Goal: Task Accomplishment & Management: Manage account settings

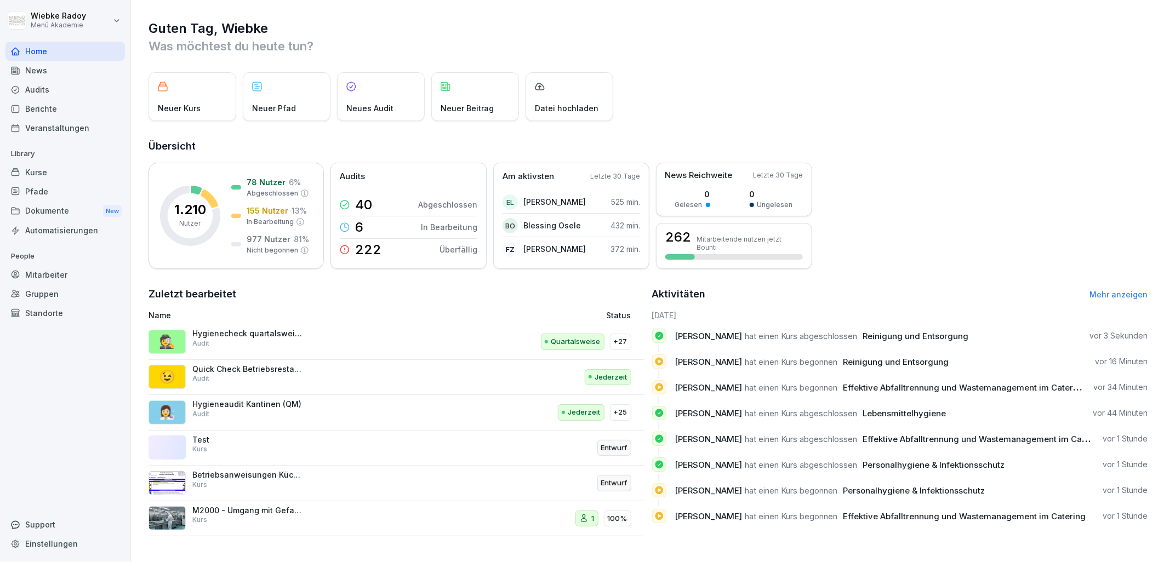
click at [55, 276] on div "Mitarbeiter" at bounding box center [65, 274] width 120 height 19
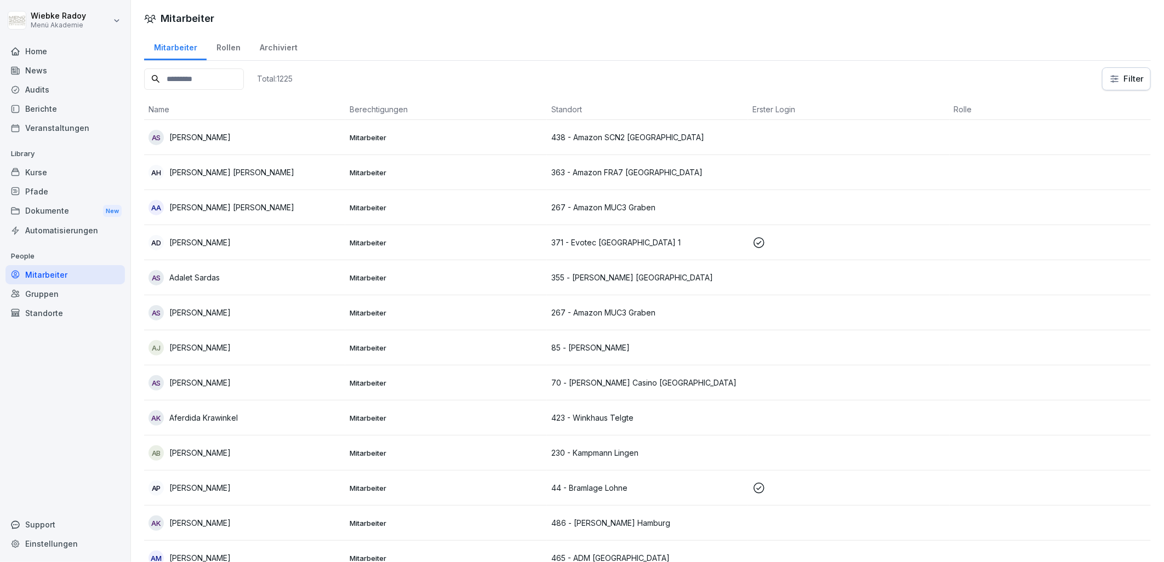
click at [206, 78] on input at bounding box center [194, 79] width 100 height 21
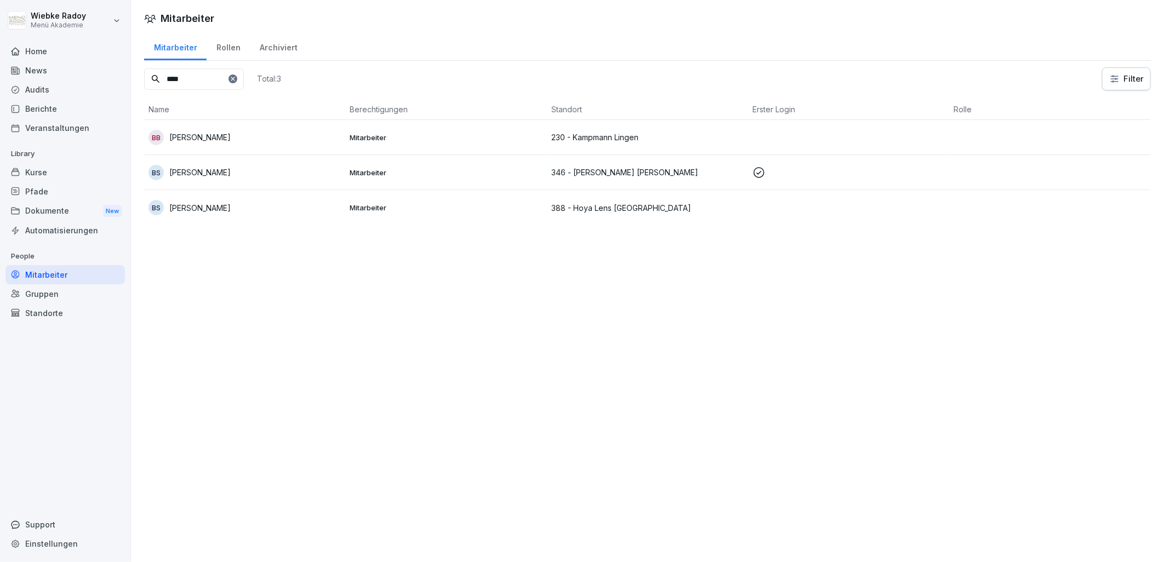
click at [218, 172] on p "[PERSON_NAME]" at bounding box center [199, 173] width 61 height 12
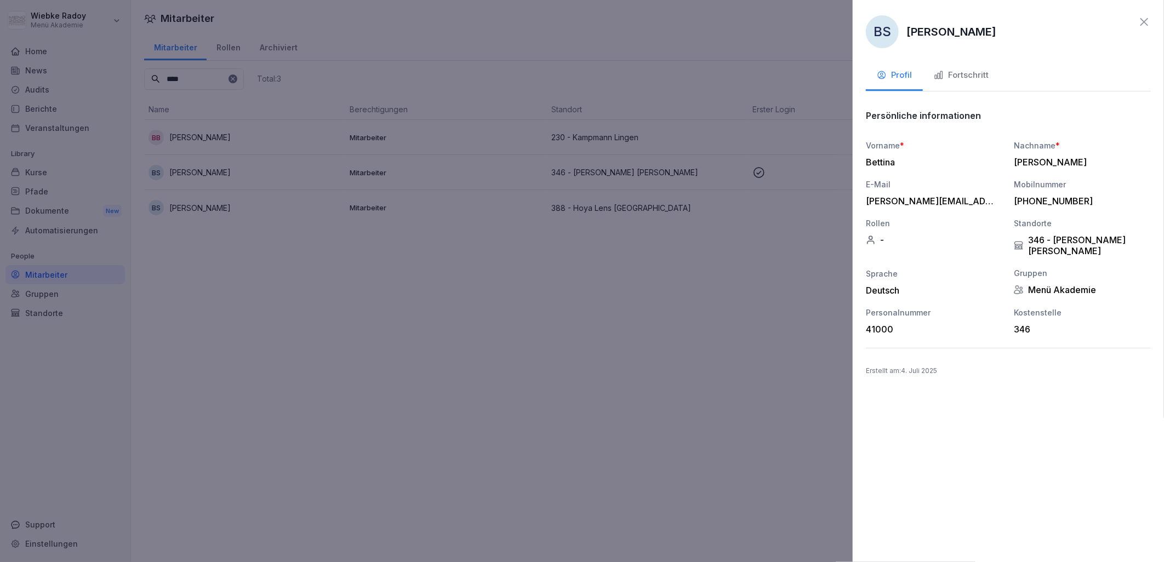
click at [944, 78] on icon "button" at bounding box center [939, 75] width 10 height 10
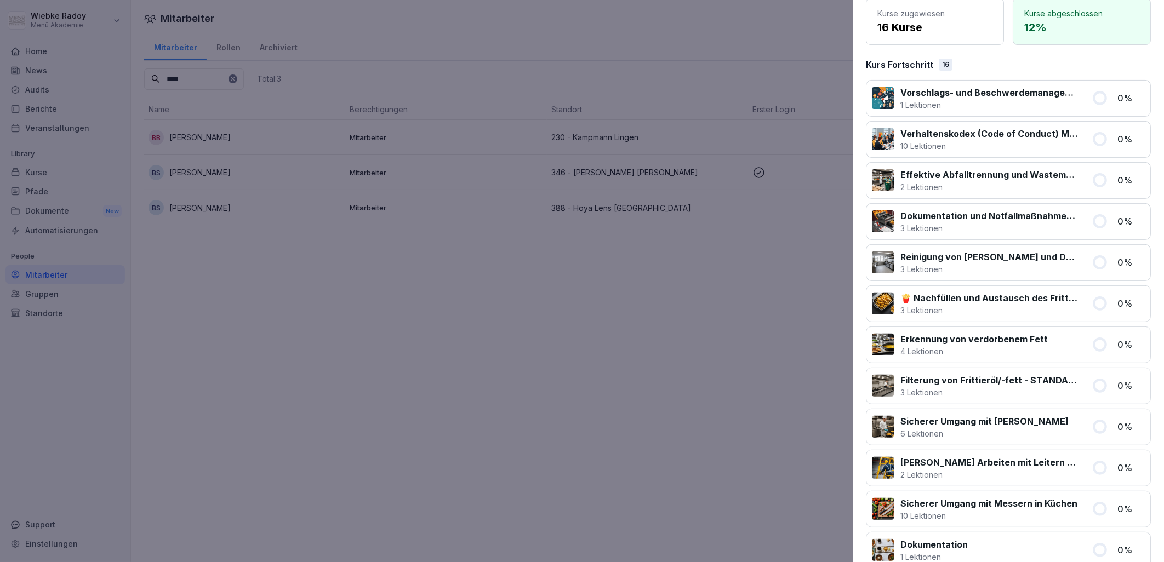
scroll to position [84, 0]
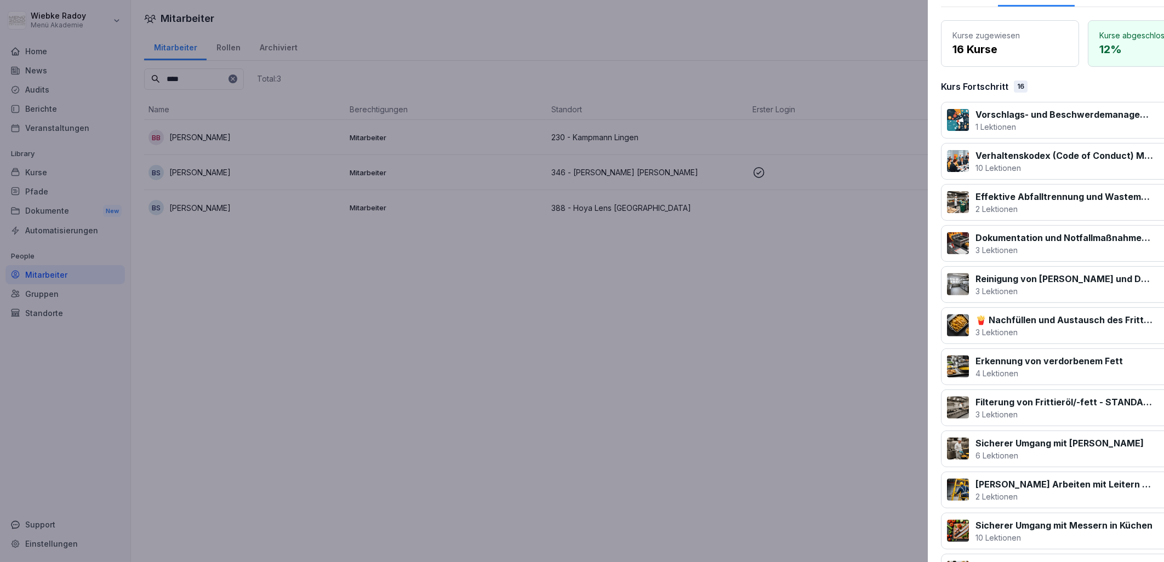
drag, startPoint x: 650, startPoint y: 321, endPoint x: 646, endPoint y: 314, distance: 8.1
click at [650, 321] on div at bounding box center [582, 281] width 1164 height 562
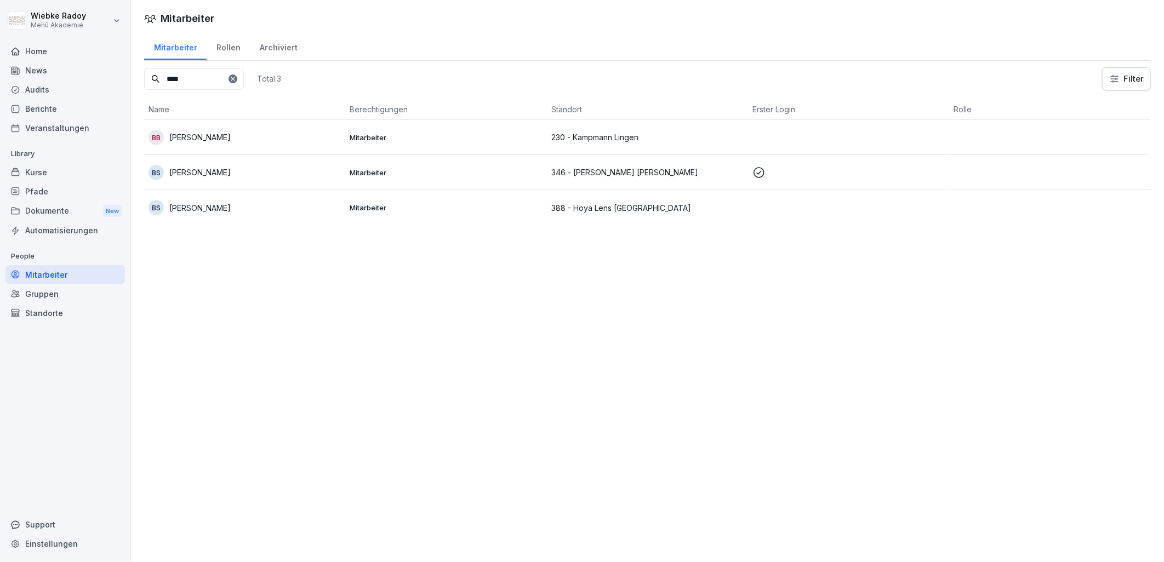
drag, startPoint x: 205, startPoint y: 84, endPoint x: 157, endPoint y: 85, distance: 47.7
click at [157, 85] on input "****" at bounding box center [194, 79] width 100 height 21
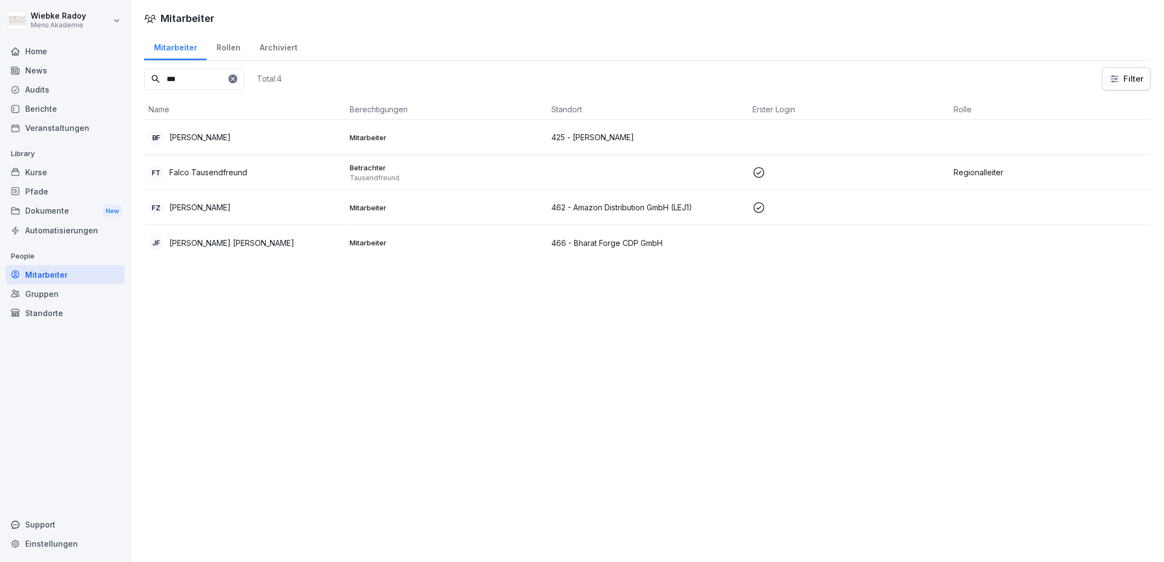
type input "***"
click at [256, 174] on div "FT Falco Tausendfreund" at bounding box center [245, 172] width 192 height 15
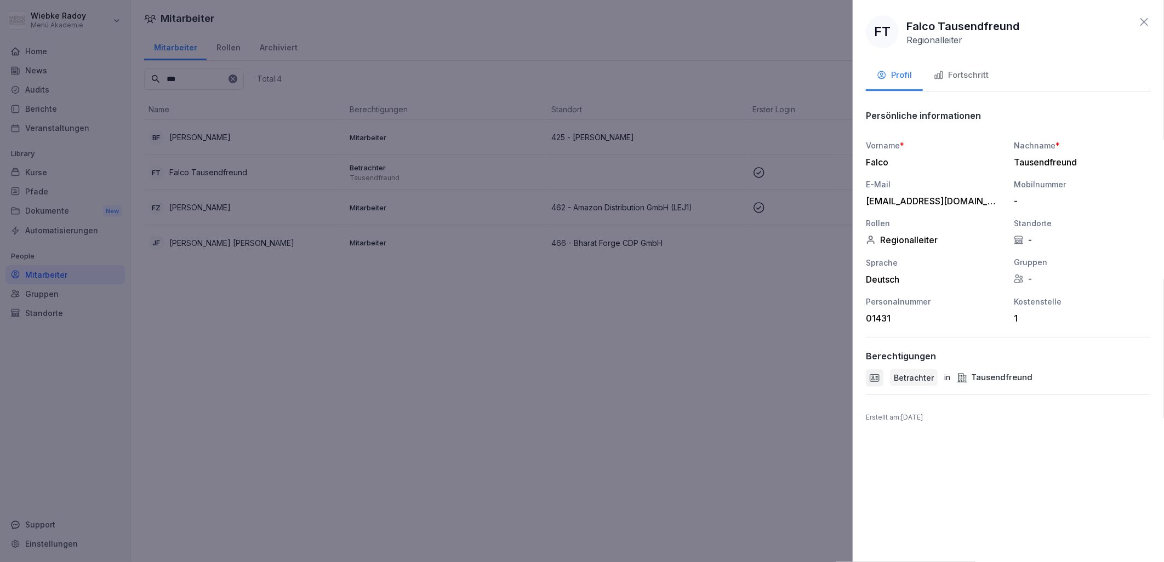
click at [983, 64] on button "Fortschritt" at bounding box center [961, 76] width 77 height 30
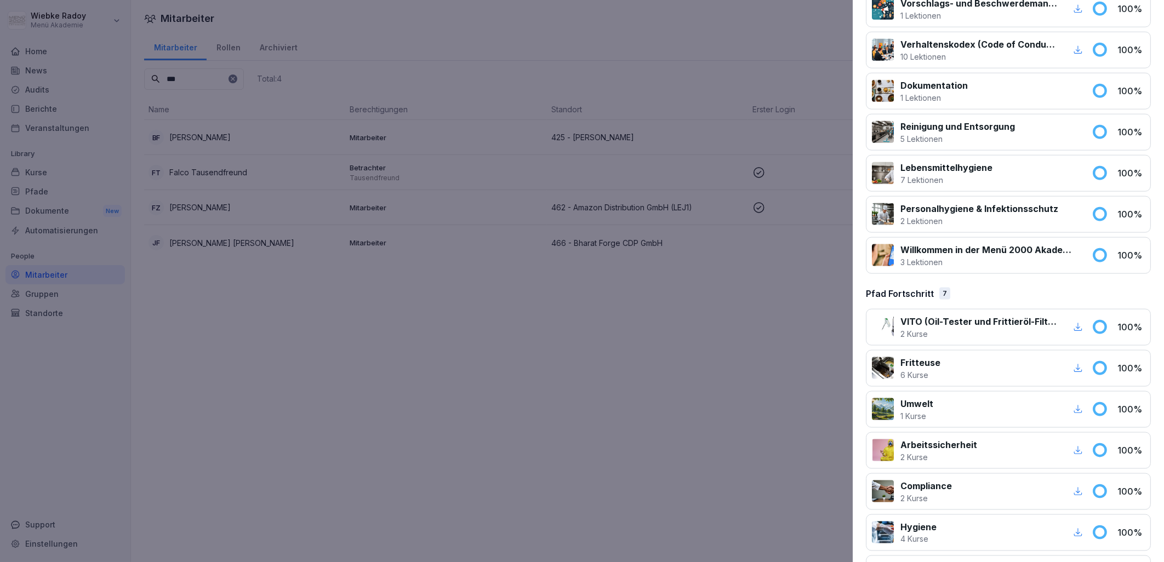
scroll to position [819, 0]
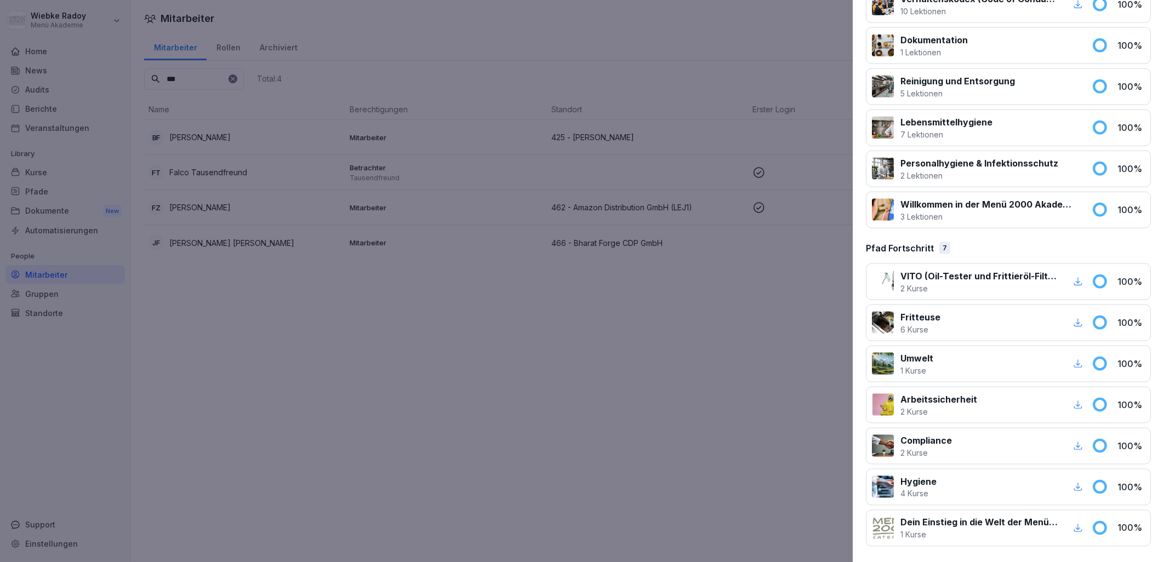
click at [319, 339] on div at bounding box center [582, 281] width 1164 height 562
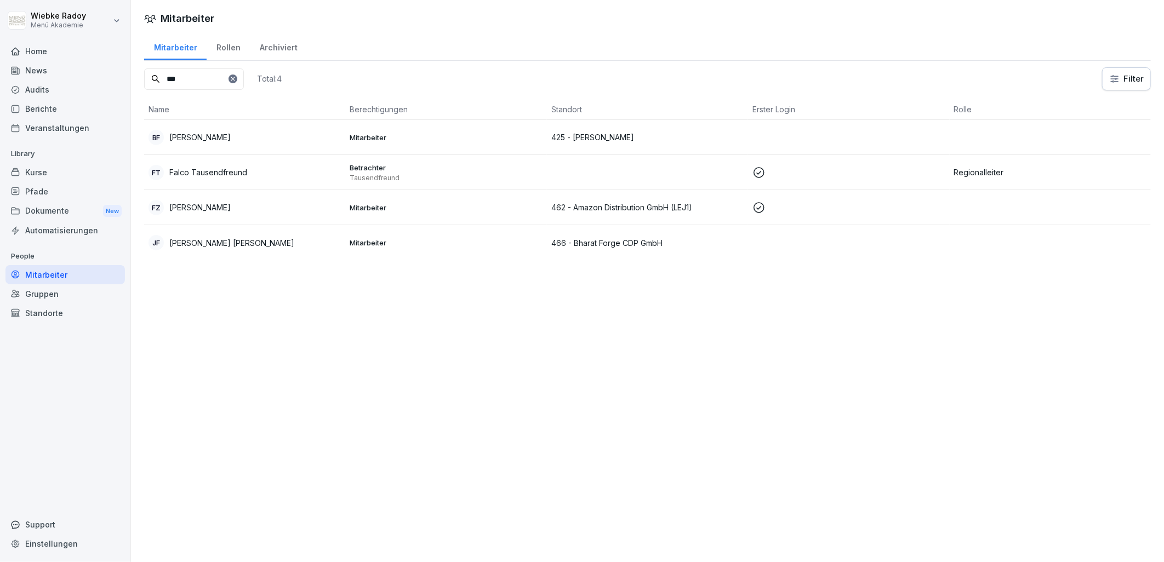
click at [236, 80] on icon at bounding box center [233, 79] width 7 height 7
click at [220, 81] on input at bounding box center [194, 79] width 100 height 21
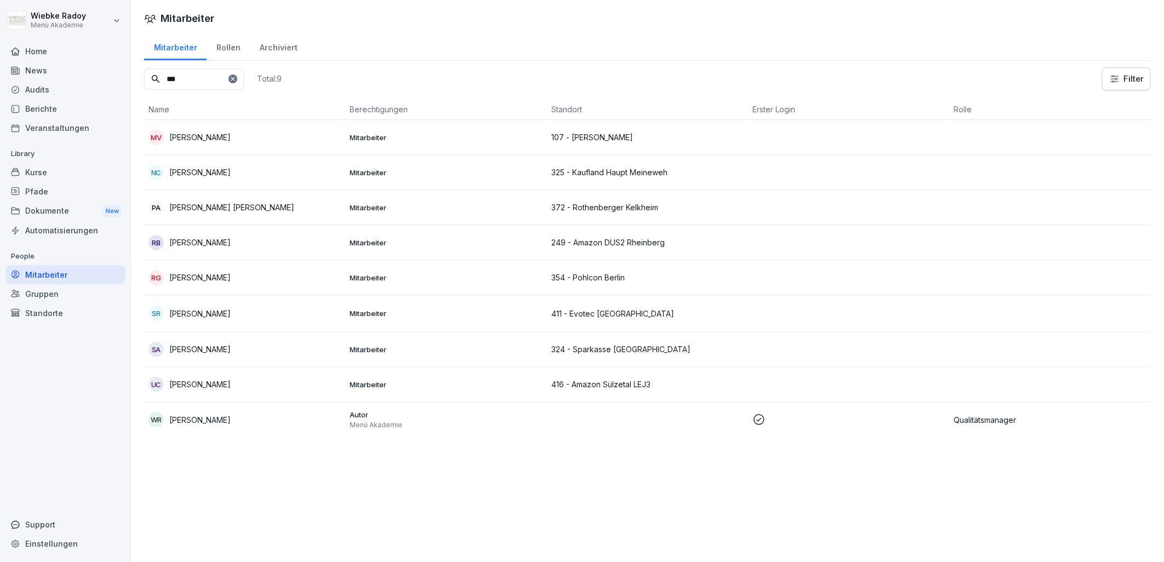
type input "***"
click at [791, 427] on td at bounding box center [848, 419] width 201 height 35
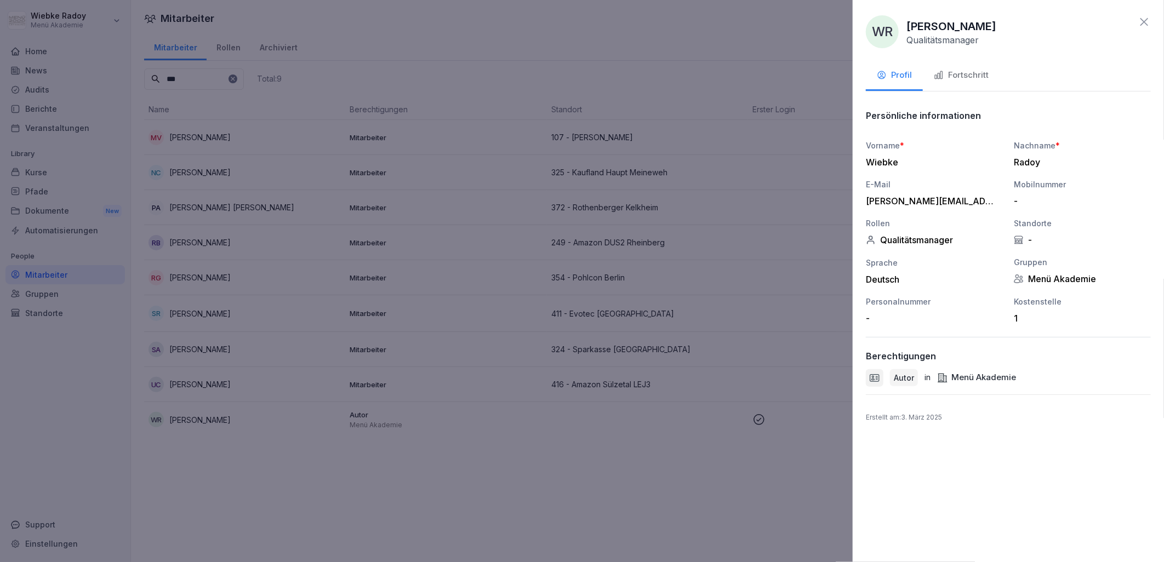
click at [959, 71] on div "Fortschritt" at bounding box center [961, 75] width 55 height 13
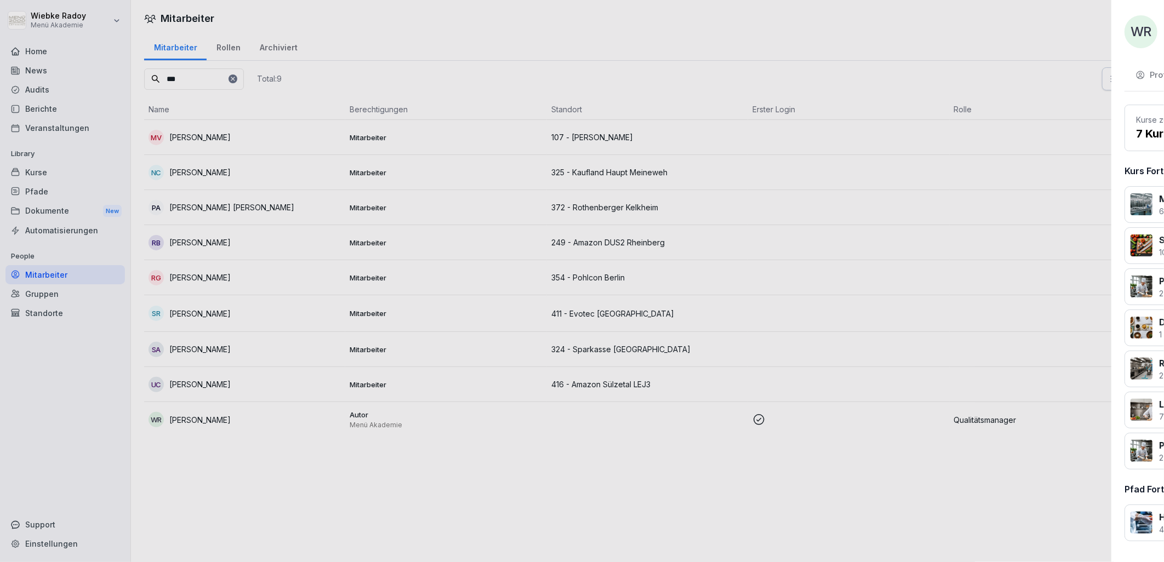
click at [535, 467] on div at bounding box center [582, 281] width 1164 height 562
